Goal: Find specific page/section: Find specific page/section

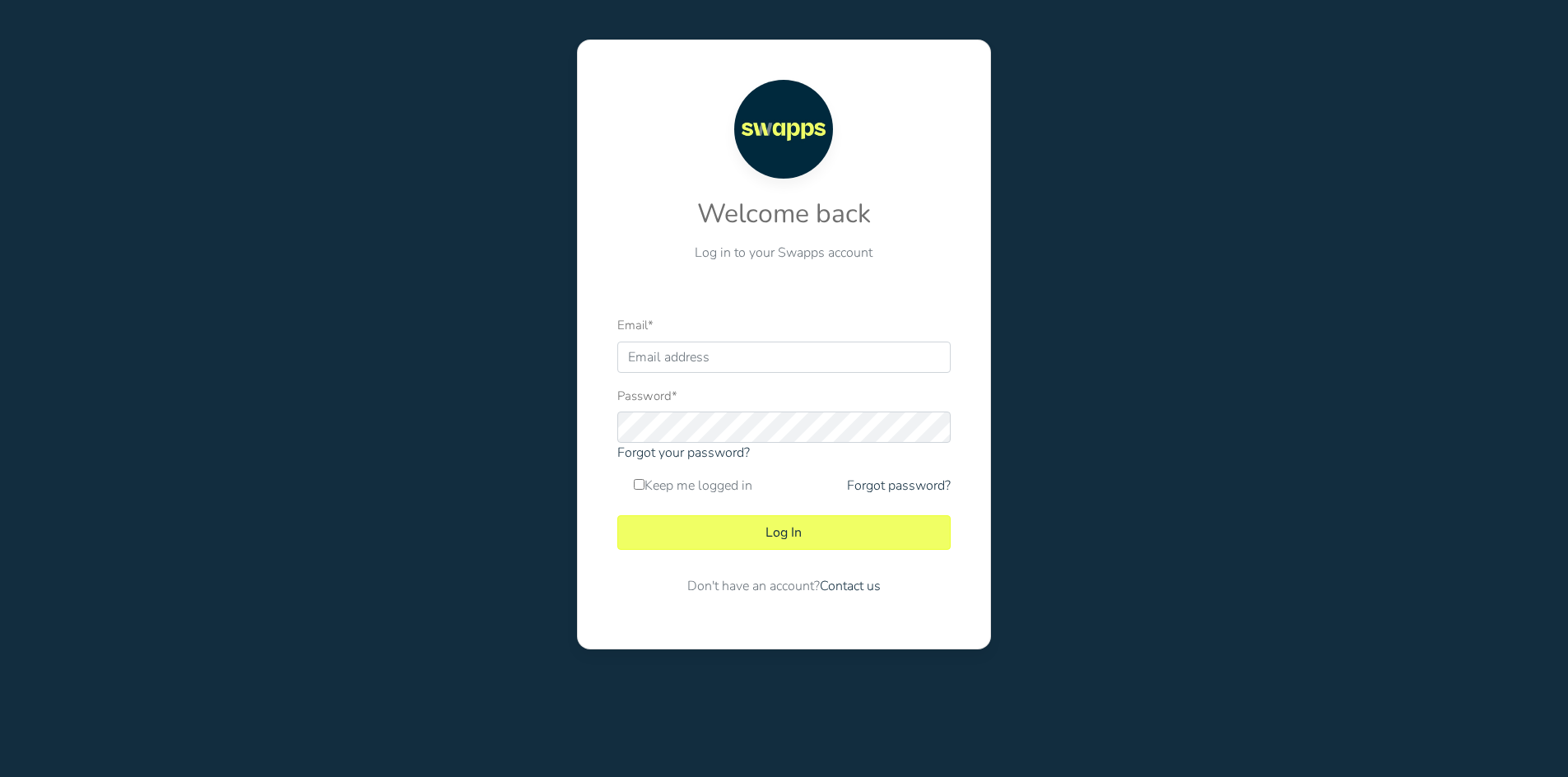
type input "[EMAIL_ADDRESS][DOMAIN_NAME]"
click at [794, 522] on button "Log In" at bounding box center [784, 533] width 334 height 35
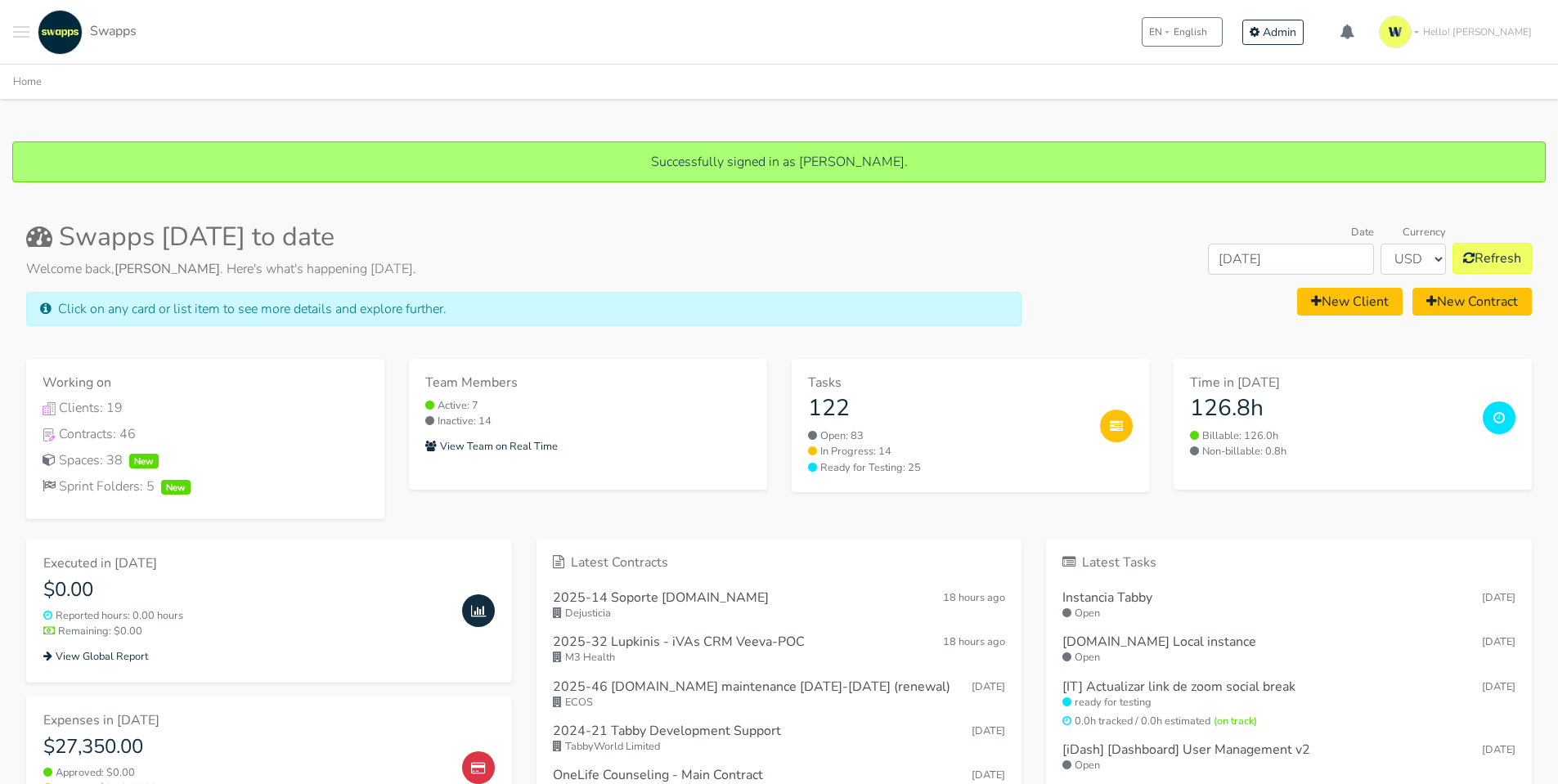
click at [30, 44] on div ".cls-1 { fill: #F15CFF; } .cls-2 { fill: #9a9a9a; } Clients Contracts Spaces Ne…" at bounding box center [74, 33] width 123 height 45
click at [18, 37] on button "Toggle navigation menu" at bounding box center [21, 33] width 16 height 45
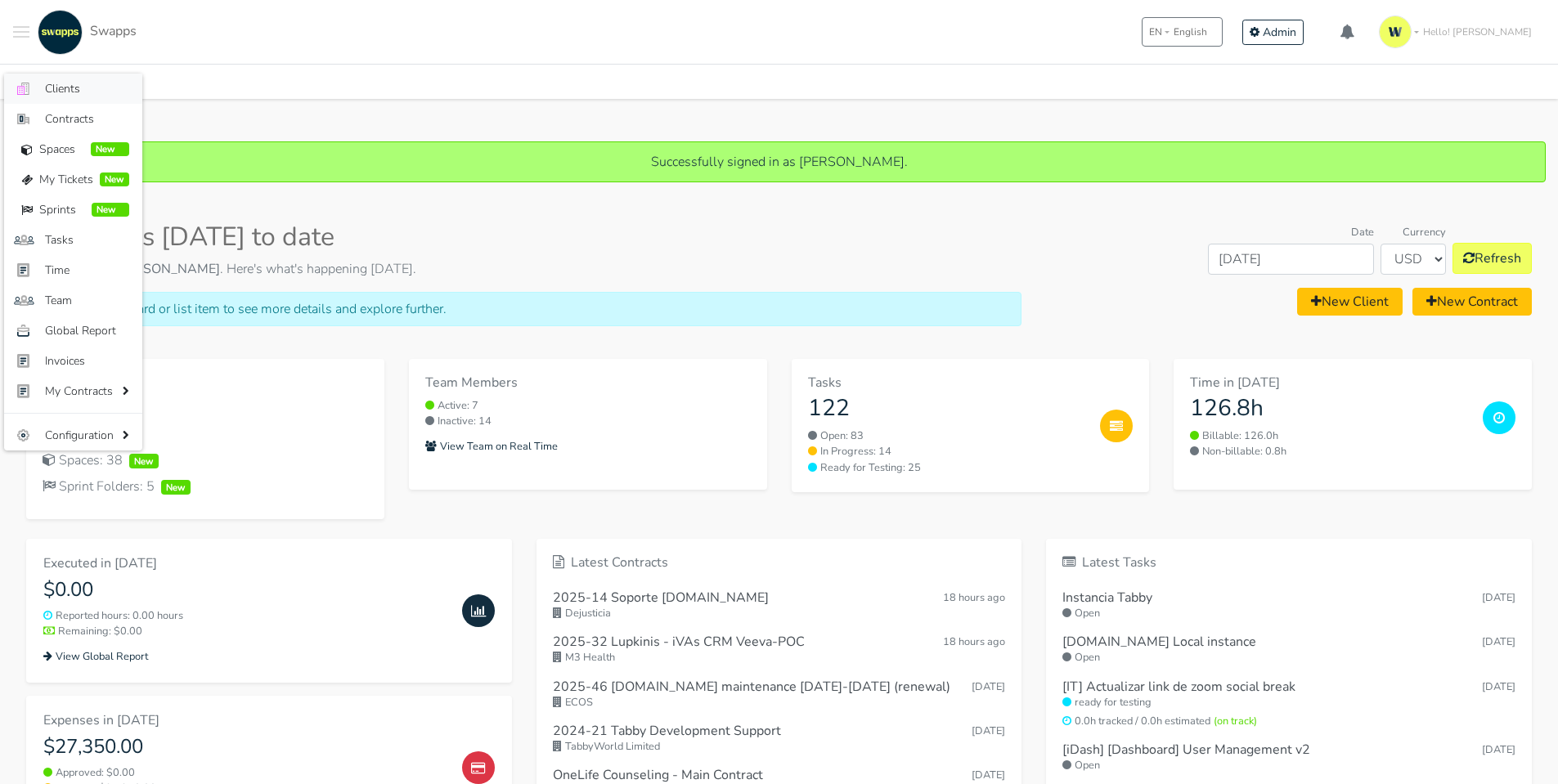
click at [63, 83] on span "Clients" at bounding box center [87, 88] width 84 height 17
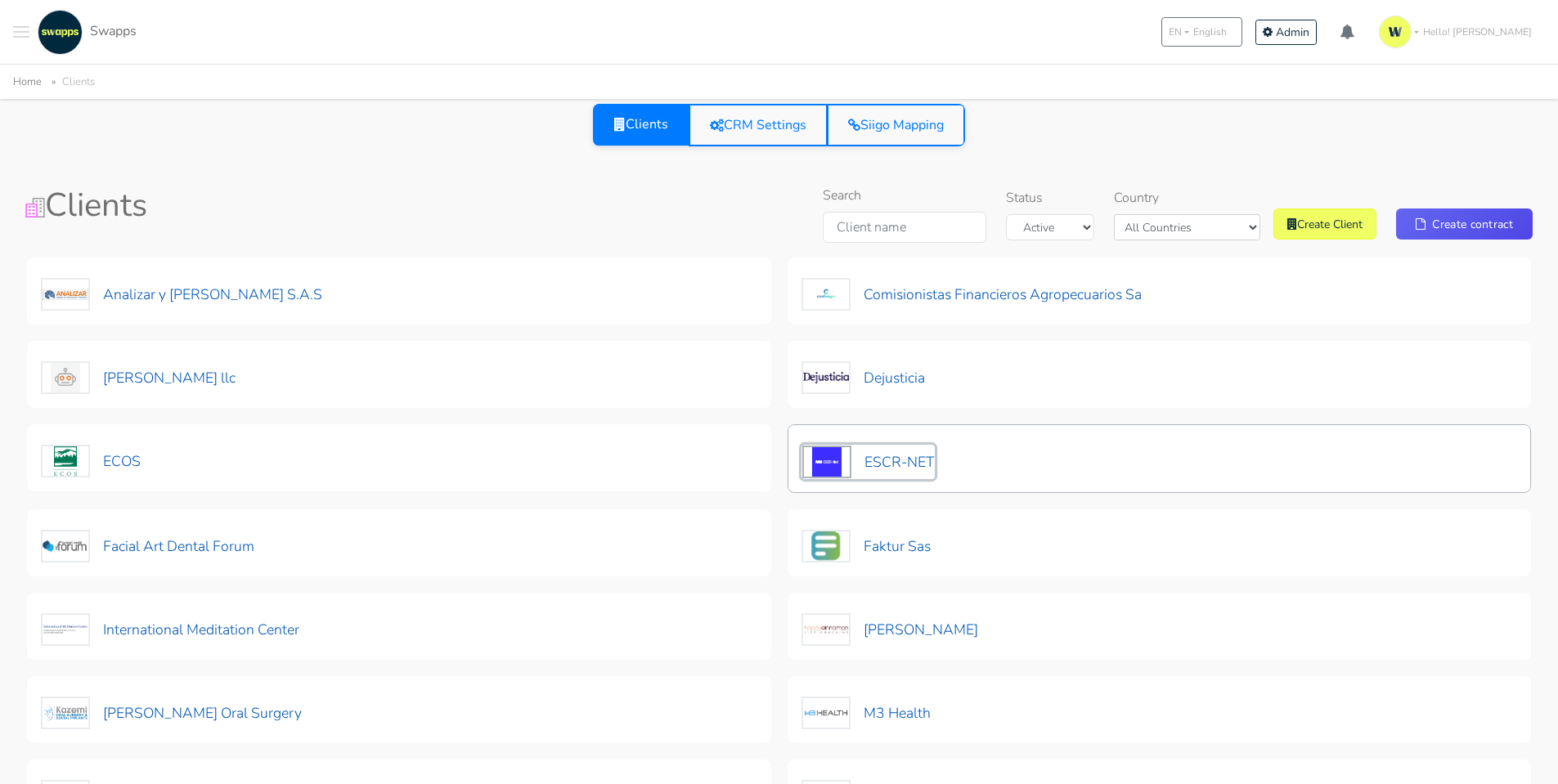
click at [843, 459] on img at bounding box center [827, 462] width 49 height 33
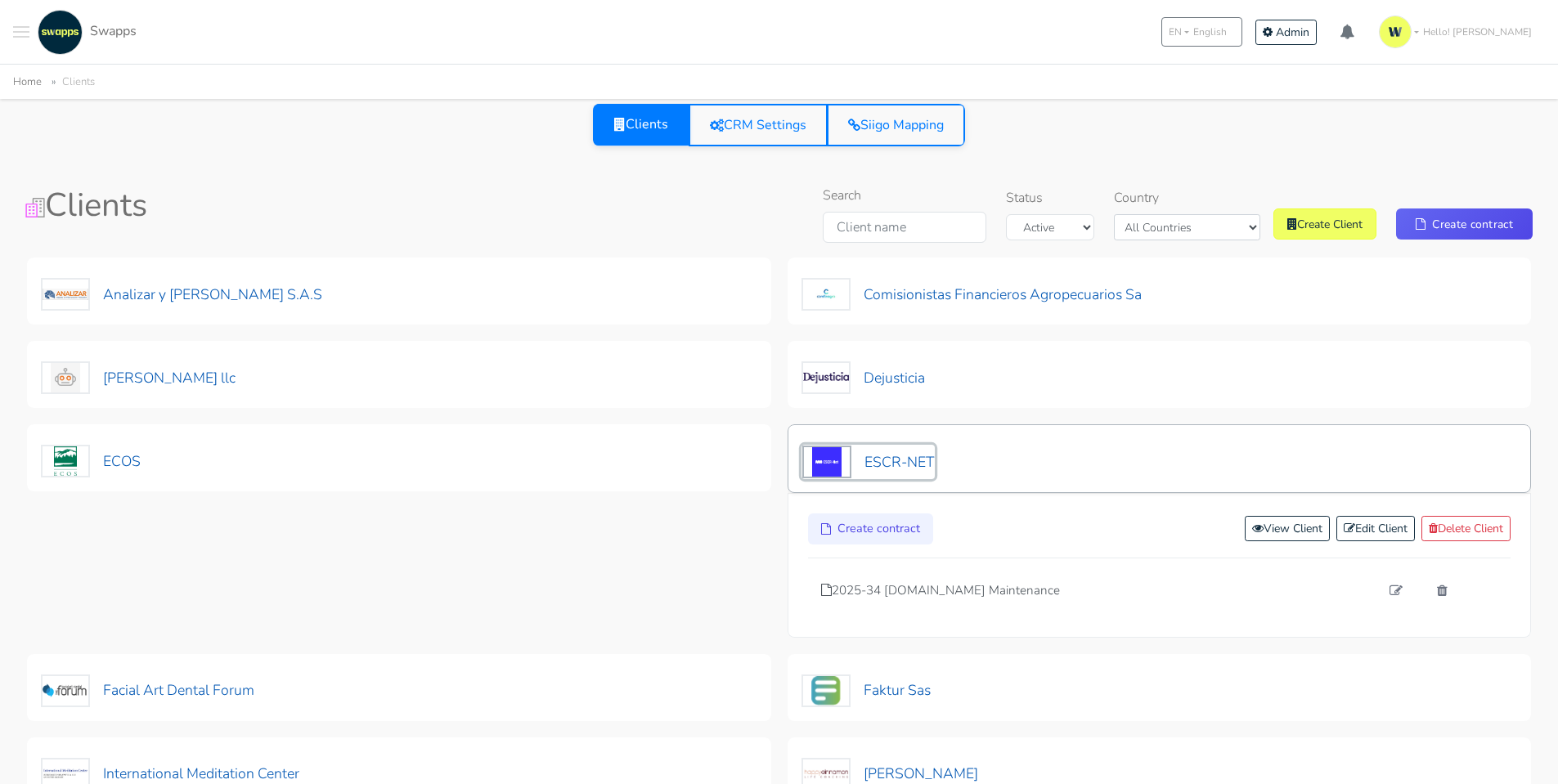
click at [890, 458] on button "ESCR-NET" at bounding box center [868, 462] width 133 height 34
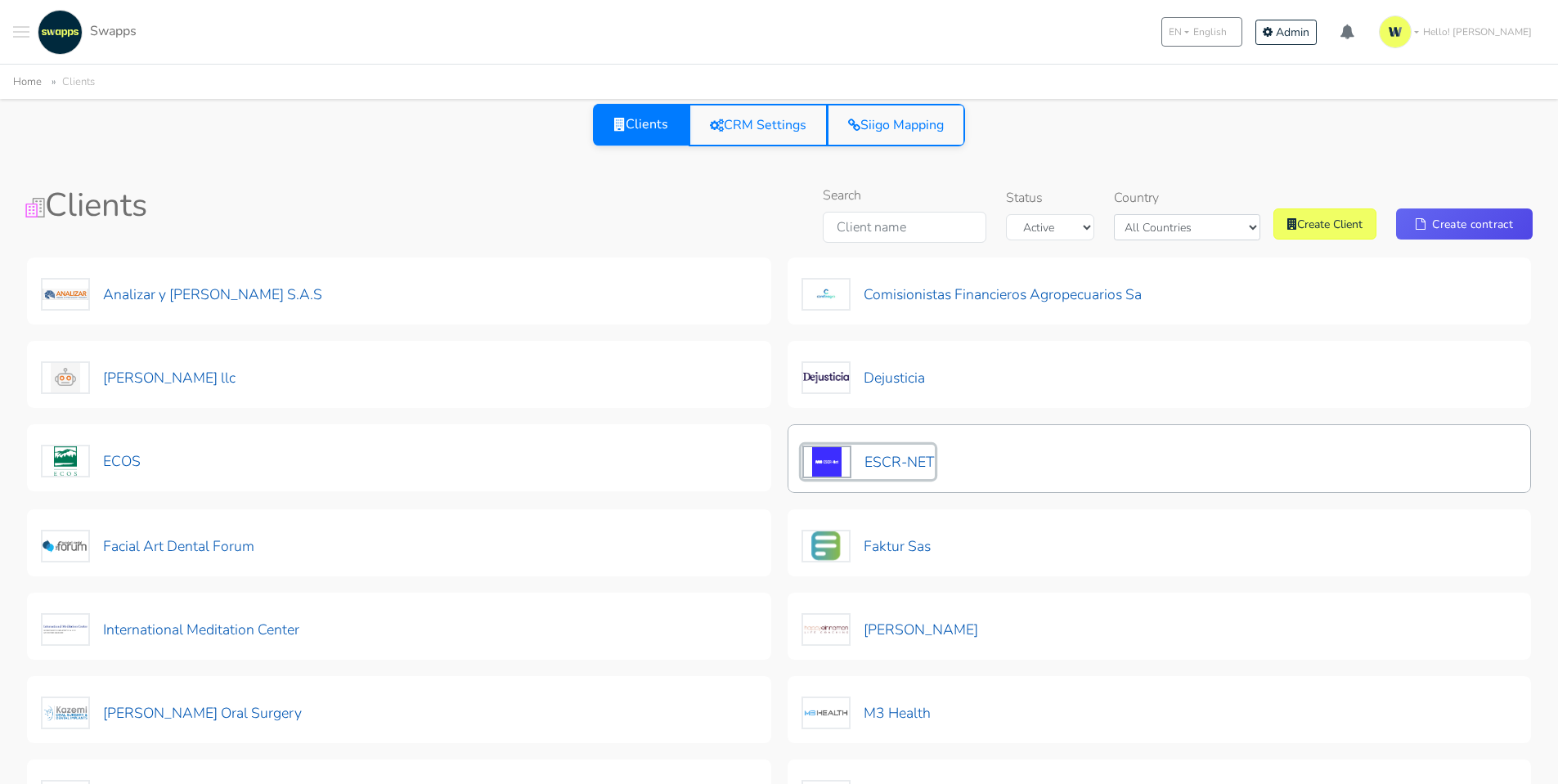
click at [890, 458] on button "ESCR-NET" at bounding box center [868, 462] width 133 height 34
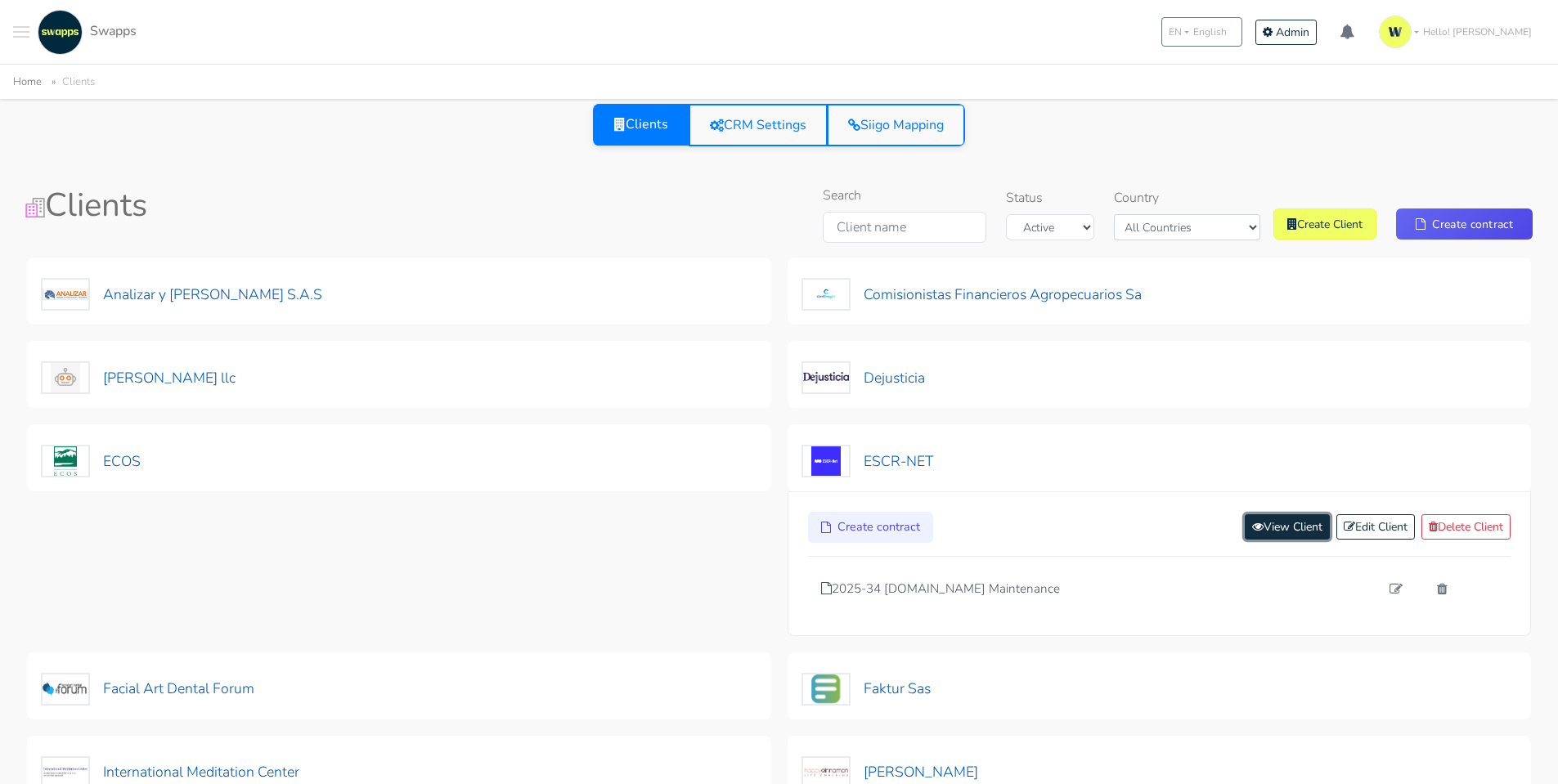
click at [1277, 533] on link "View Client" at bounding box center [1287, 527] width 85 height 25
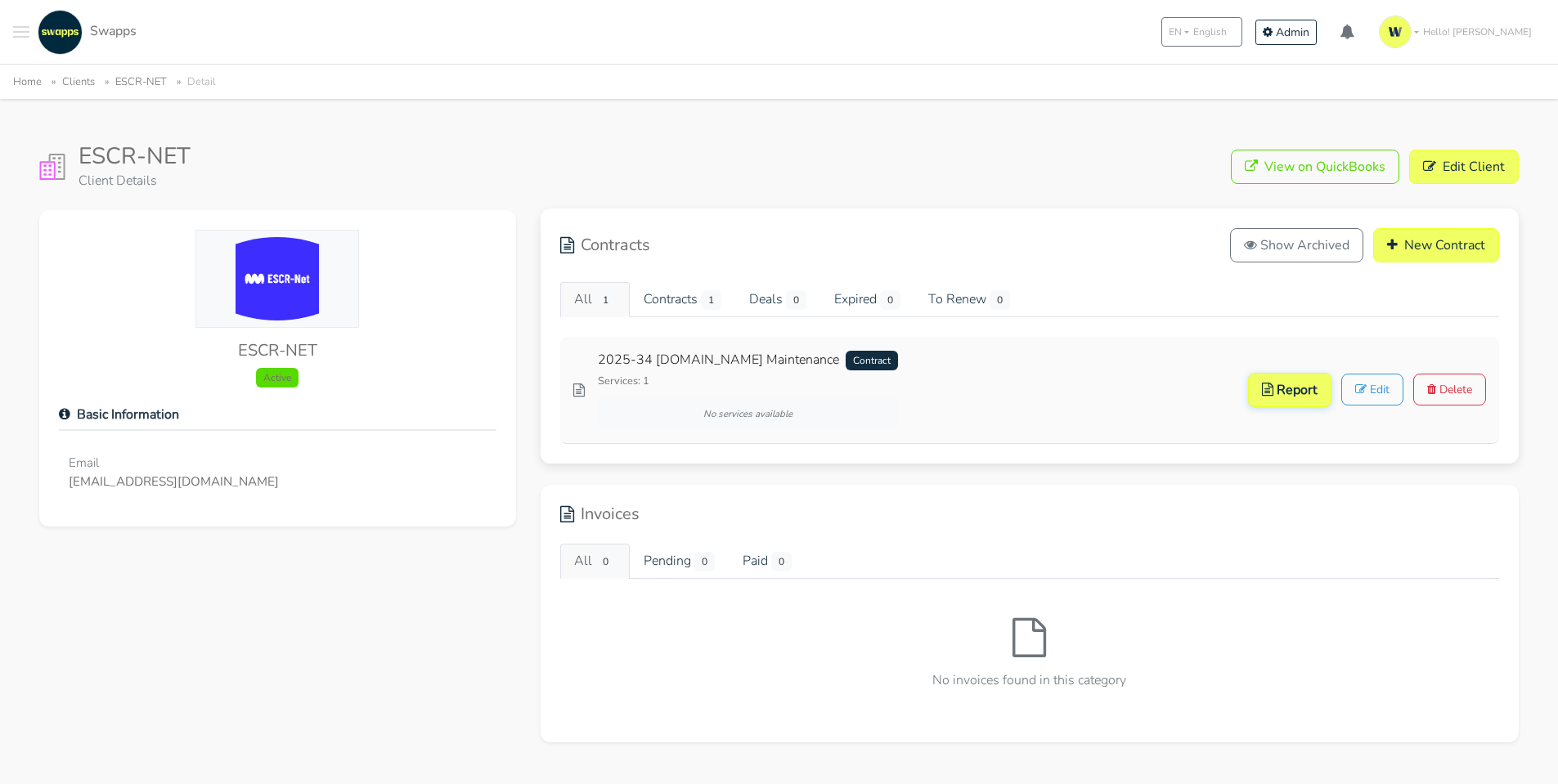
click at [621, 355] on link "2025-34 escr-net.org Maintenance Contract" at bounding box center [748, 360] width 301 height 21
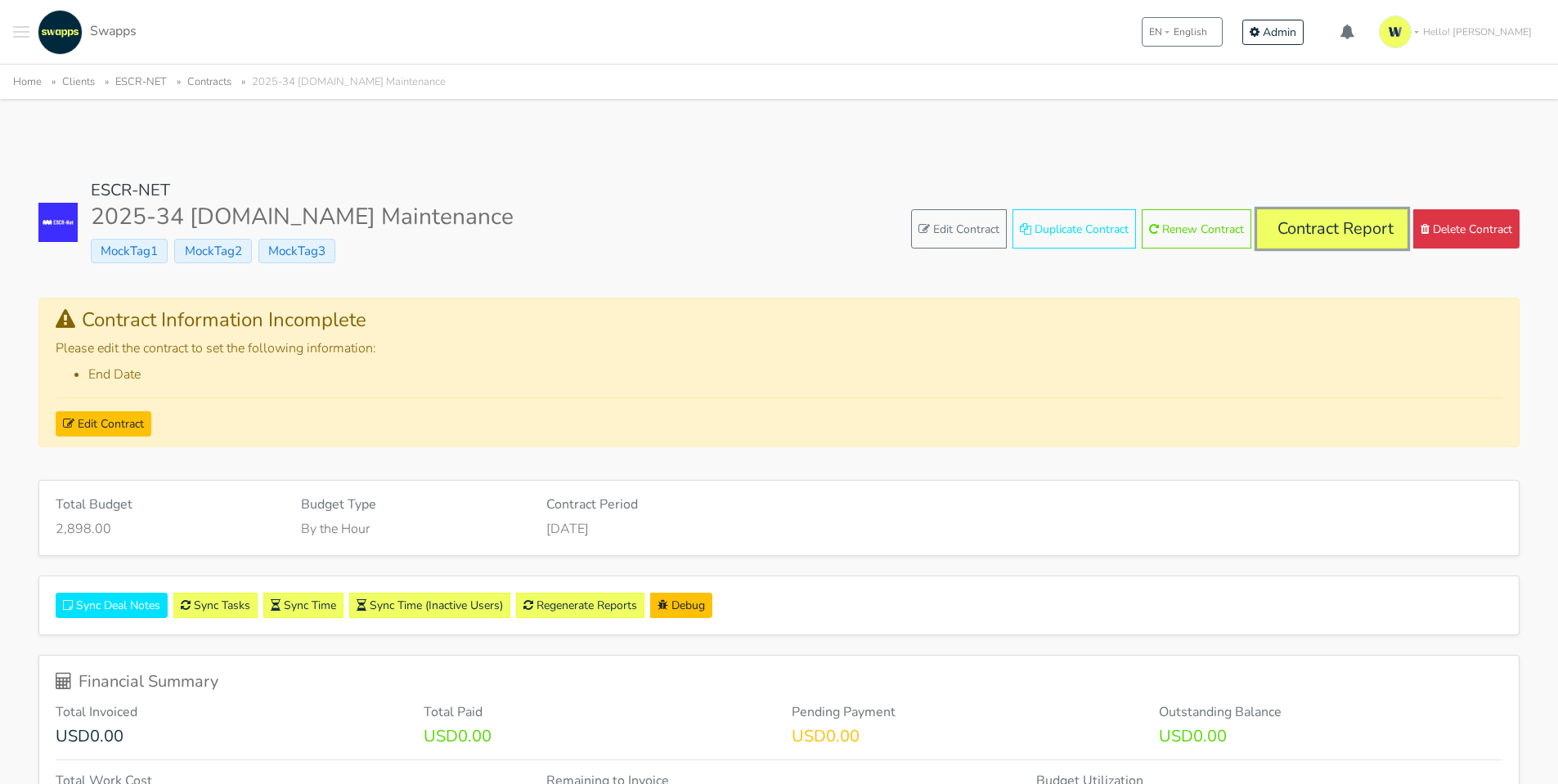
click at [1294, 237] on link "Contract Report" at bounding box center [1333, 229] width 151 height 39
